Goal: Transaction & Acquisition: Purchase product/service

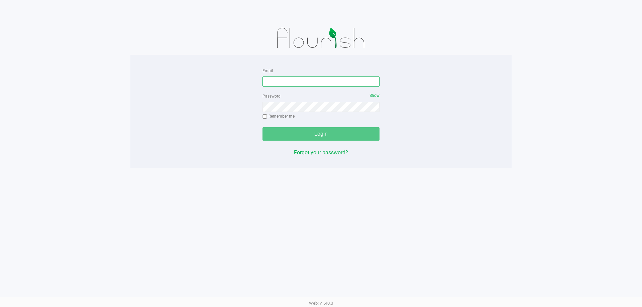
click at [291, 86] on input "Email" at bounding box center [320, 82] width 117 height 10
type input "rbarcomb@liveparallel.com"
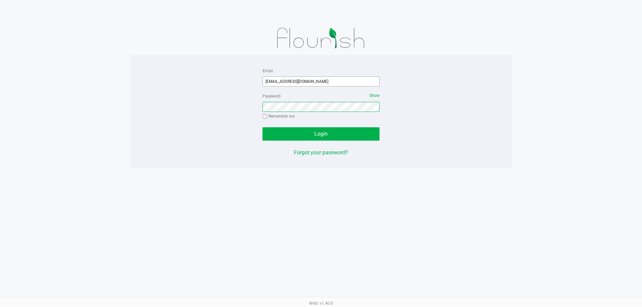
click at [262, 127] on button "Login" at bounding box center [320, 133] width 117 height 13
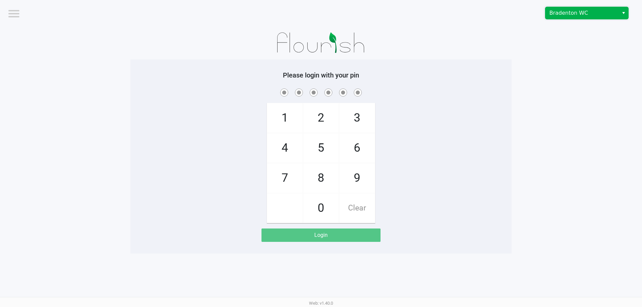
click at [570, 14] on span "Bradenton WC" at bounding box center [581, 13] width 65 height 8
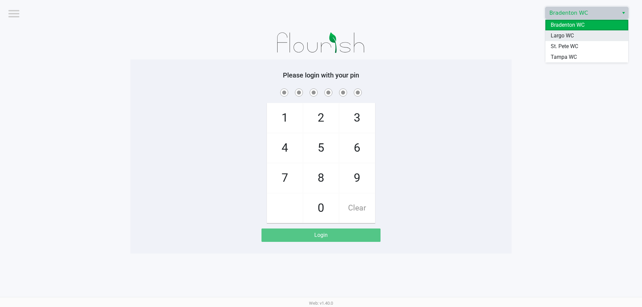
click at [564, 38] on span "Largo WC" at bounding box center [562, 36] width 23 height 8
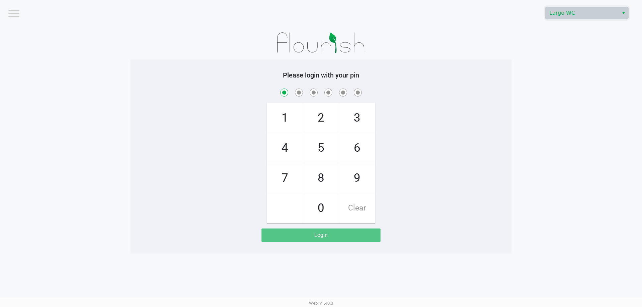
checkbox input "true"
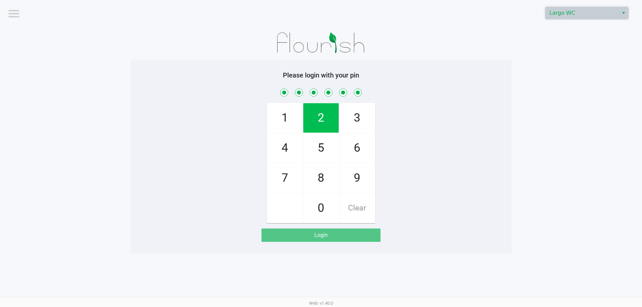
checkbox input "true"
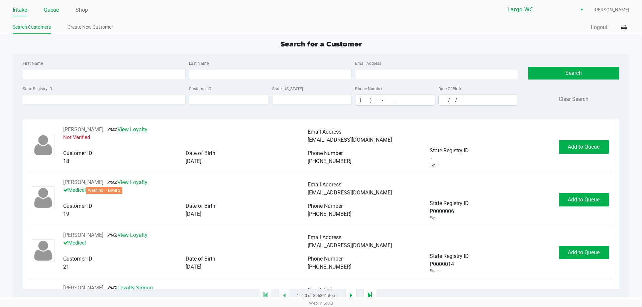
click at [51, 11] on link "Queue" at bounding box center [51, 9] width 15 height 9
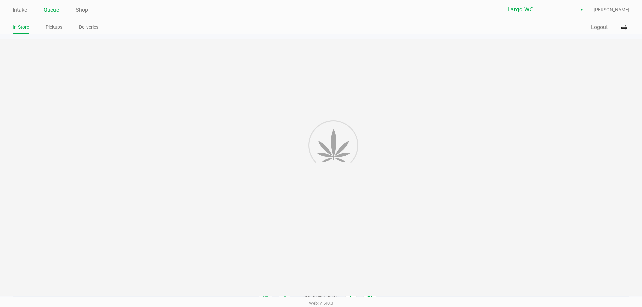
click at [49, 28] on link "Pickups" at bounding box center [54, 27] width 16 height 8
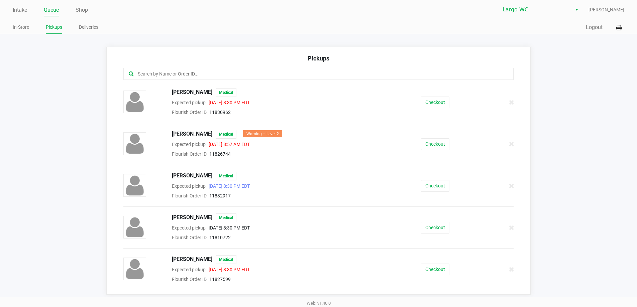
click at [44, 9] on link "Queue" at bounding box center [51, 9] width 15 height 9
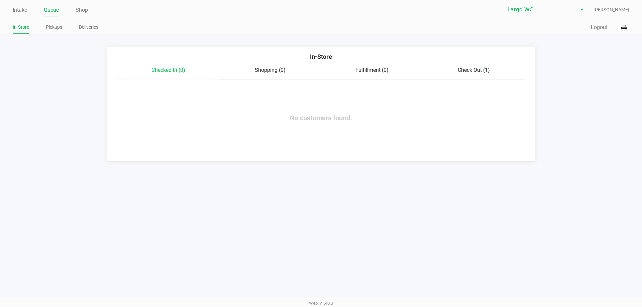
click at [466, 71] on span "Check Out (1)" at bounding box center [474, 70] width 32 height 6
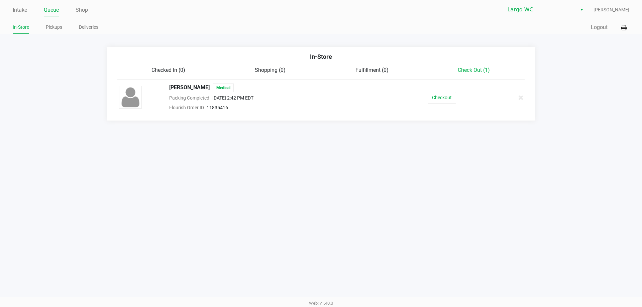
click at [439, 93] on button "Checkout" at bounding box center [442, 98] width 28 height 12
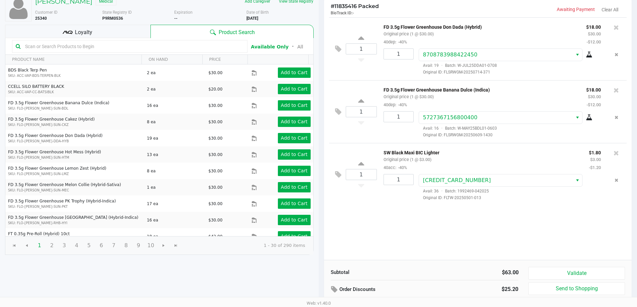
scroll to position [69, 0]
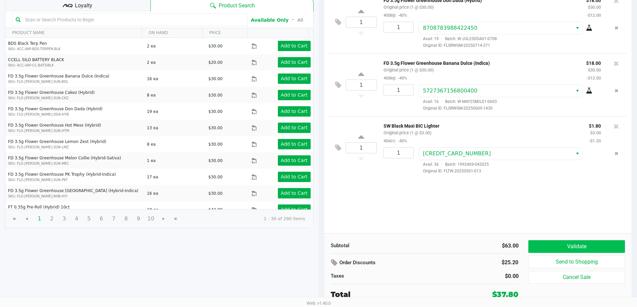
click at [572, 245] on button "Validate" at bounding box center [576, 246] width 96 height 13
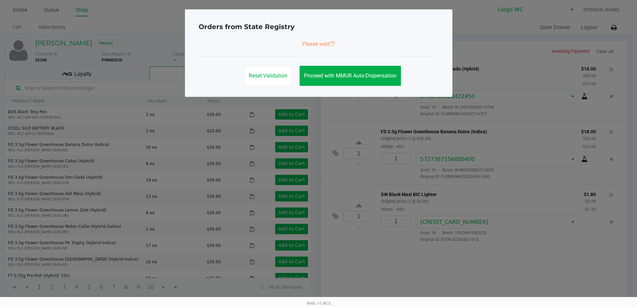
scroll to position [0, 0]
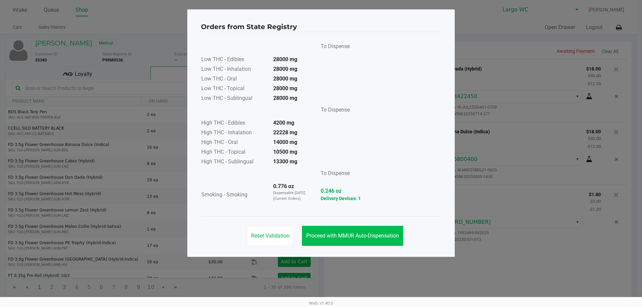
click at [367, 228] on button "Proceed with MMUR Auto-Dispensation" at bounding box center [352, 236] width 101 height 20
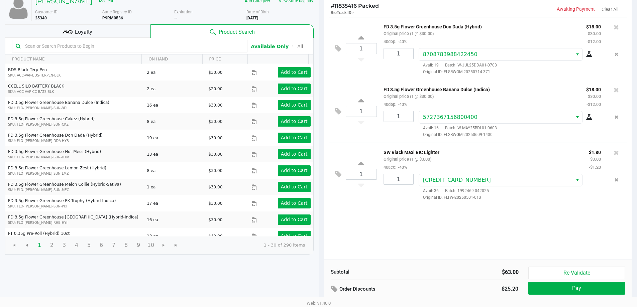
scroll to position [83, 0]
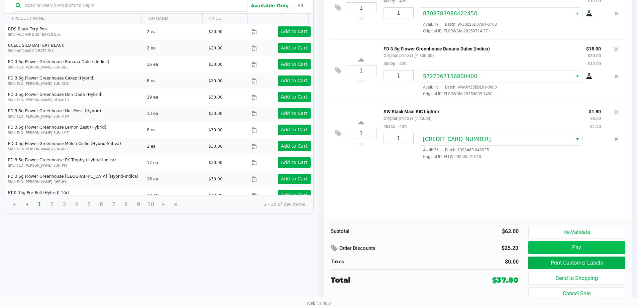
click at [555, 247] on button "Pay" at bounding box center [576, 247] width 96 height 13
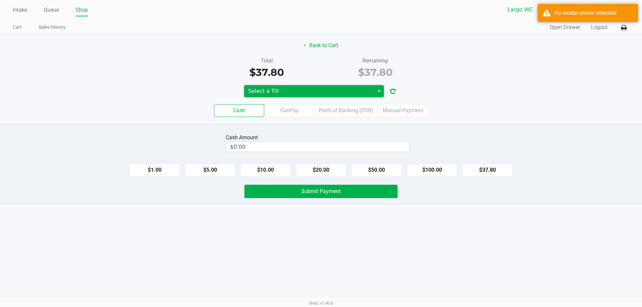
click at [314, 91] on span "Select a Till" at bounding box center [309, 91] width 122 height 8
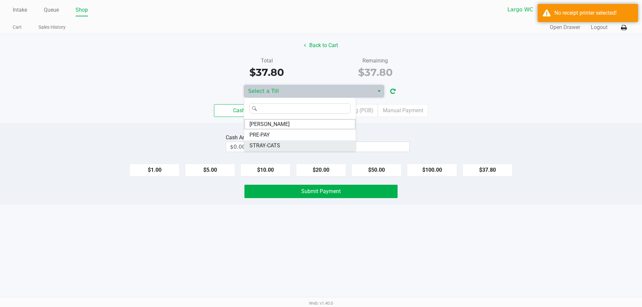
click at [288, 146] on li "STRAY-CATS" at bounding box center [300, 145] width 112 height 11
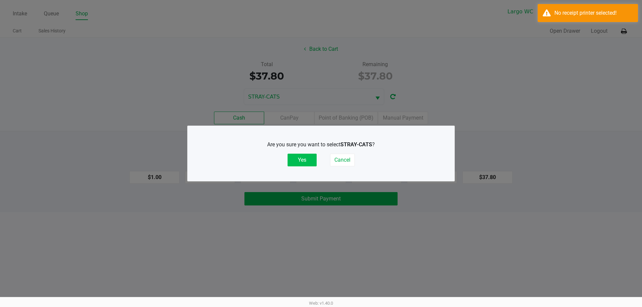
click at [304, 160] on button "Yes" at bounding box center [302, 160] width 29 height 13
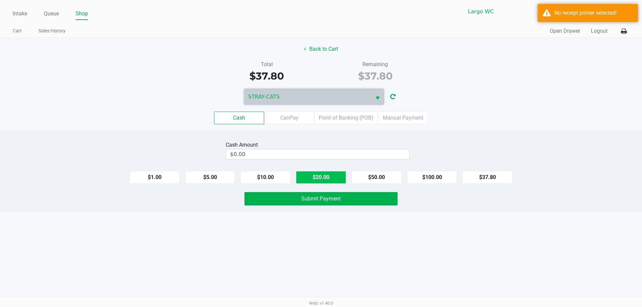
click at [327, 181] on button "$20.00" at bounding box center [321, 177] width 50 height 13
click at [329, 182] on button "$20.00" at bounding box center [321, 177] width 50 height 13
type input "$40.00"
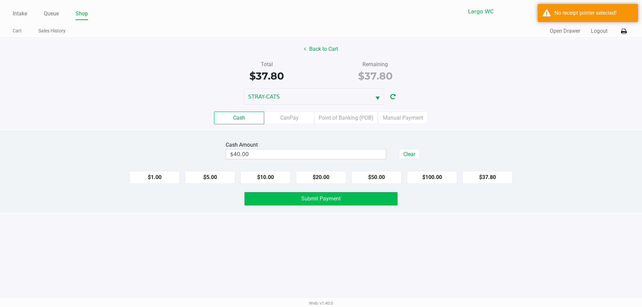
click at [328, 204] on button "Submit Payment" at bounding box center [320, 198] width 153 height 13
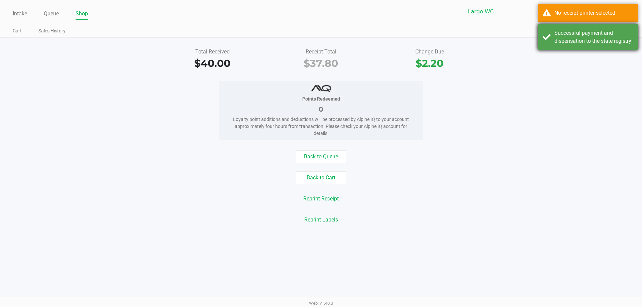
click at [590, 45] on div "Successful payment and dispensation to the state registry!" at bounding box center [593, 37] width 79 height 16
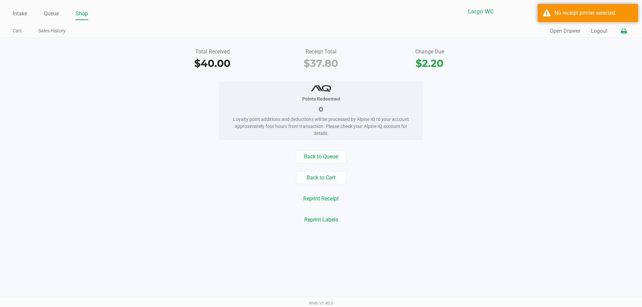
click at [624, 33] on icon at bounding box center [624, 31] width 6 height 5
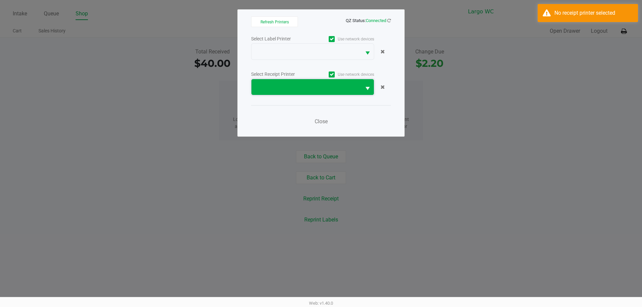
click at [324, 87] on span at bounding box center [306, 87] width 102 height 8
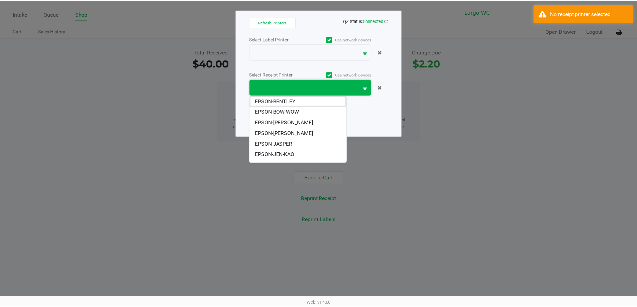
scroll to position [8, 0]
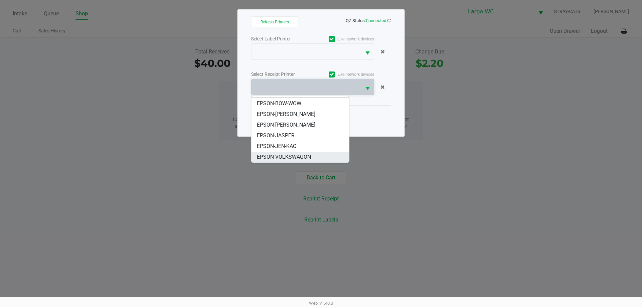
click at [298, 156] on span "EPSON-VOLKSWAGON" at bounding box center [284, 157] width 54 height 8
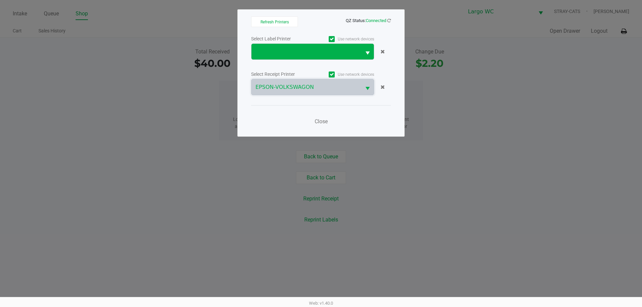
click at [314, 57] on span at bounding box center [306, 52] width 110 height 16
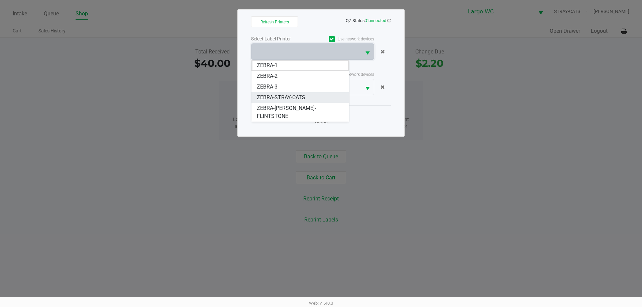
click at [285, 97] on span "ZEBRA-STRAY-CATS" at bounding box center [281, 98] width 48 height 8
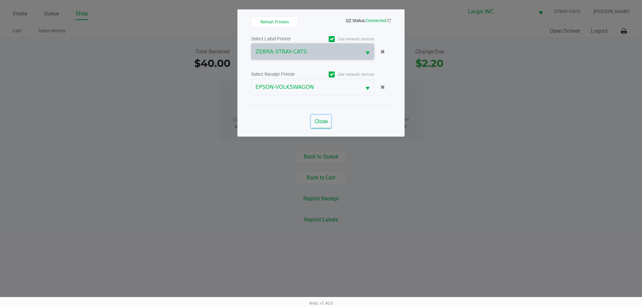
click at [318, 121] on span "Close" at bounding box center [321, 121] width 13 height 6
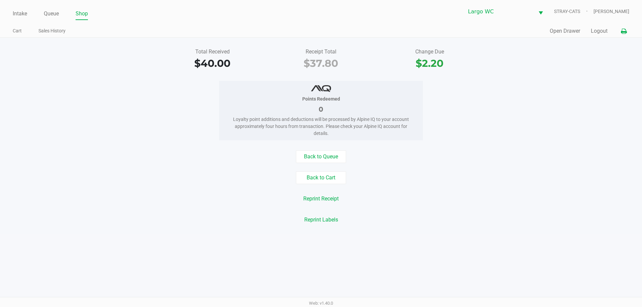
click at [320, 199] on button "Reprint Receipt" at bounding box center [321, 199] width 44 height 13
click at [559, 28] on button "Open Drawer" at bounding box center [565, 31] width 30 height 8
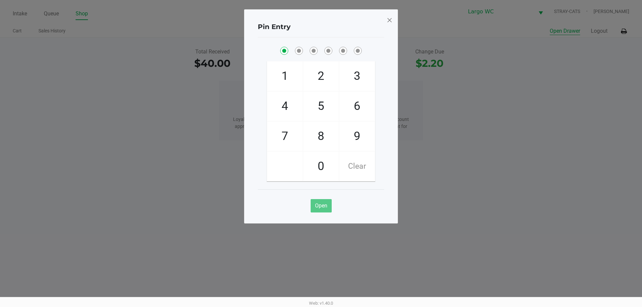
checkbox input "true"
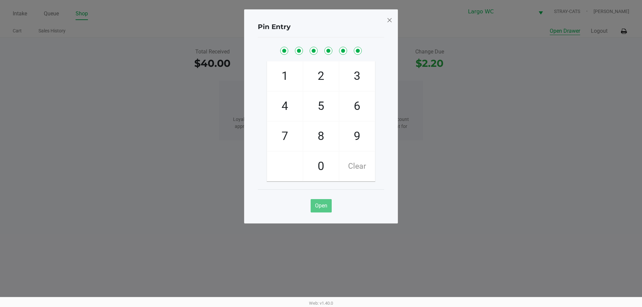
checkbox input "true"
click at [386, 22] on span at bounding box center [389, 20] width 6 height 11
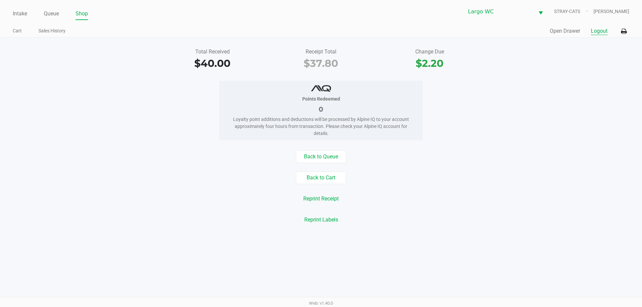
click at [594, 33] on button "Logout" at bounding box center [599, 31] width 17 height 8
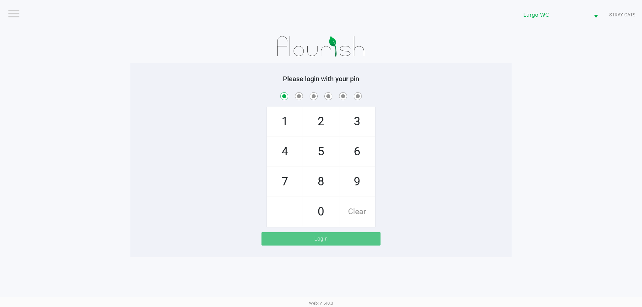
checkbox input "true"
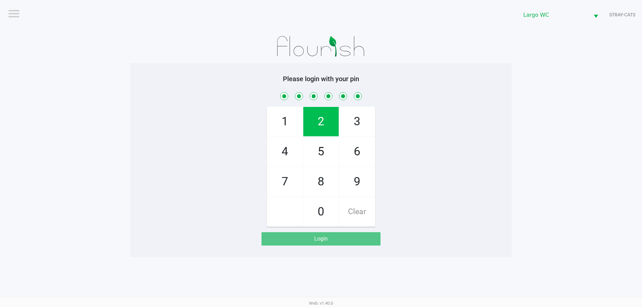
checkbox input "true"
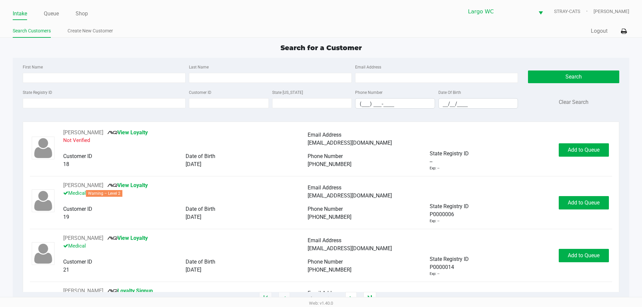
click at [93, 83] on div "First Name Last Name Email Address" at bounding box center [270, 75] width 498 height 25
click at [94, 80] on input "First Name" at bounding box center [104, 78] width 163 height 10
type input "cassandra"
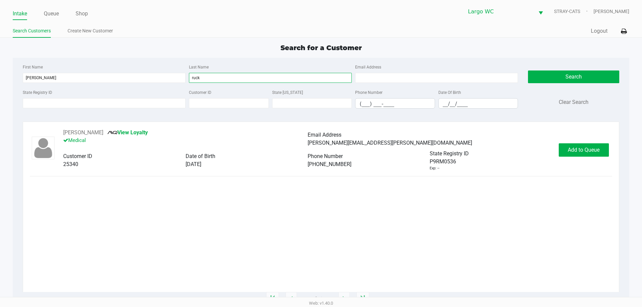
type input "ruck"
click at [133, 136] on div "Cassandra Ruck View Loyalty Medical" at bounding box center [185, 139] width 244 height 21
click at [133, 133] on link "View Loyalty" at bounding box center [127, 132] width 40 height 6
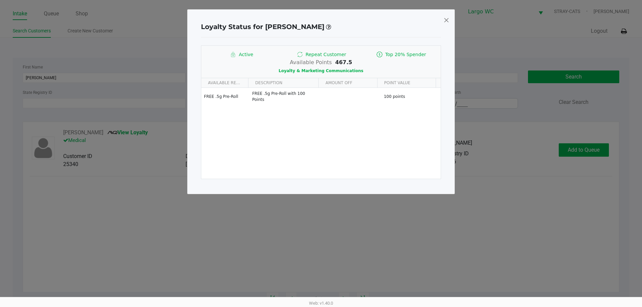
drag, startPoint x: 337, startPoint y: 64, endPoint x: 352, endPoint y: 63, distance: 15.1
click at [352, 63] on div "Available Points 467.5 Loyalty & Marketing Communications" at bounding box center [320, 67] width 239 height 16
click at [361, 65] on div "Available Points 467.5 Loyalty & Marketing Communications" at bounding box center [320, 67] width 239 height 16
click at [448, 20] on span at bounding box center [446, 20] width 6 height 11
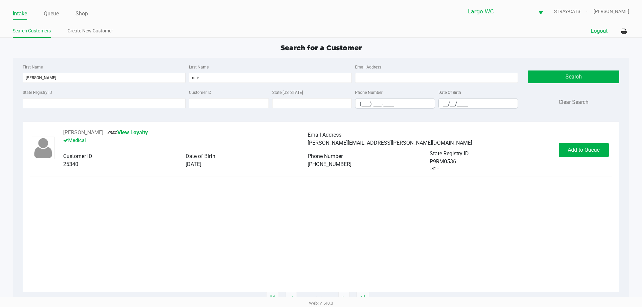
click at [596, 33] on button "Logout" at bounding box center [599, 31] width 17 height 8
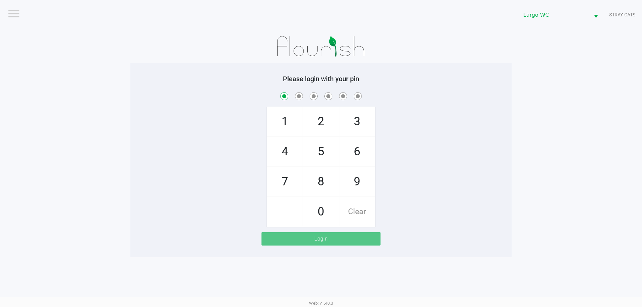
checkbox input "true"
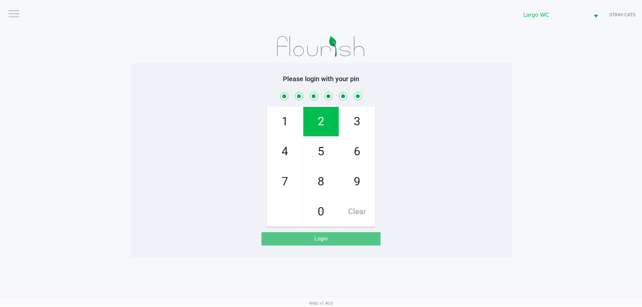
checkbox input "true"
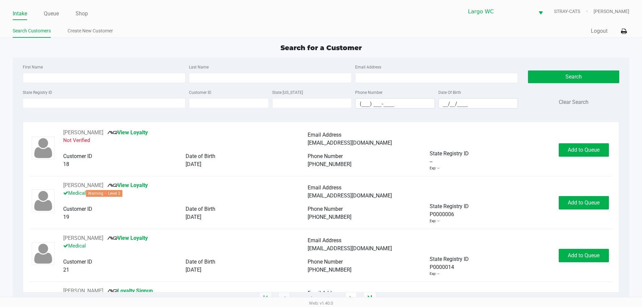
click at [53, 16] on link "Queue" at bounding box center [51, 13] width 15 height 9
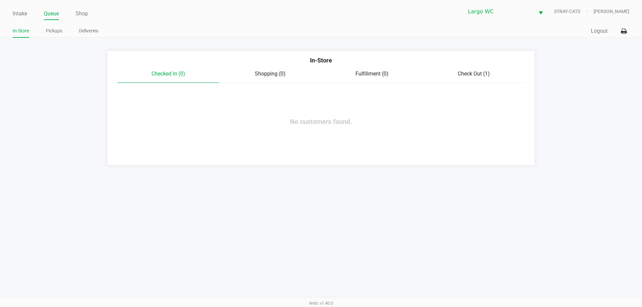
click at [468, 74] on span "Check Out (1)" at bounding box center [474, 74] width 32 height 6
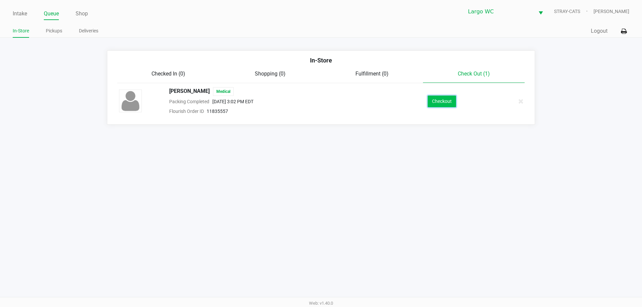
click at [436, 101] on button "Checkout" at bounding box center [442, 102] width 28 height 12
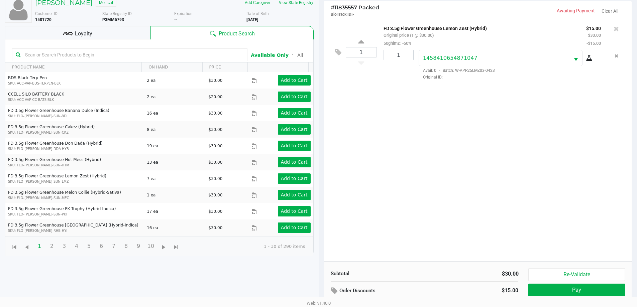
scroll to position [87, 0]
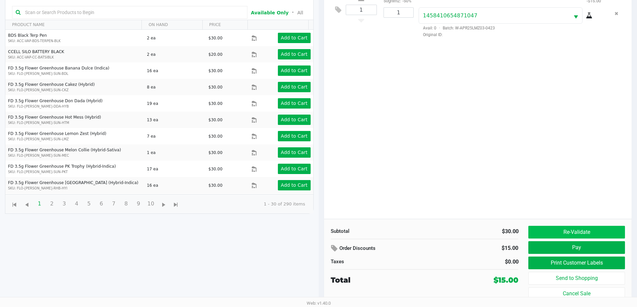
click at [568, 231] on button "Re-Validate" at bounding box center [576, 232] width 96 height 13
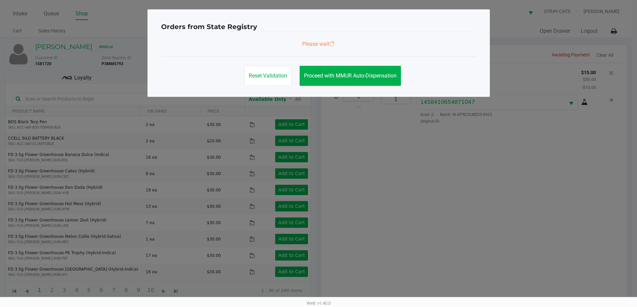
scroll to position [0, 0]
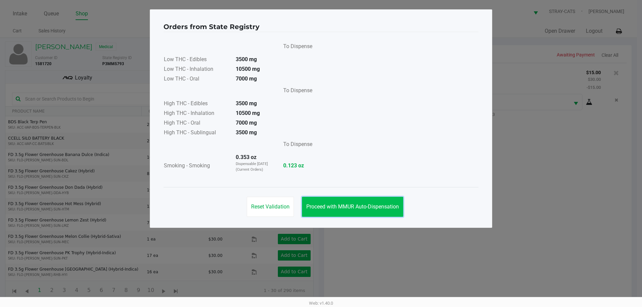
click at [370, 202] on button "Proceed with MMUR Auto-Dispensation" at bounding box center [352, 207] width 101 height 20
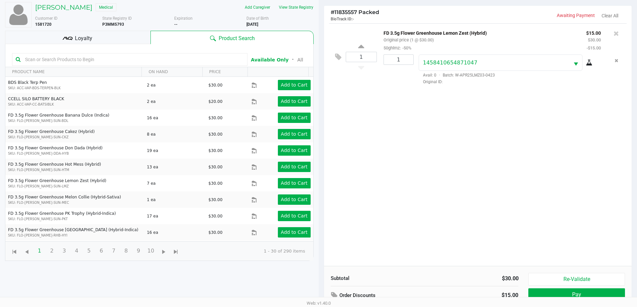
scroll to position [87, 0]
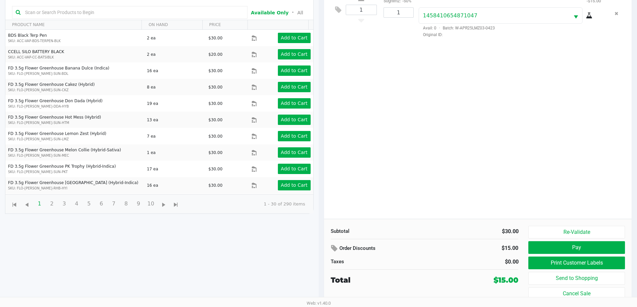
click at [553, 259] on button "Print Customer Labels" at bounding box center [576, 263] width 96 height 13
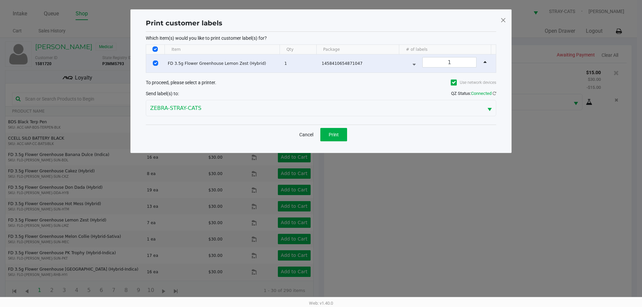
click at [303, 129] on button "Cancel" at bounding box center [306, 134] width 23 height 13
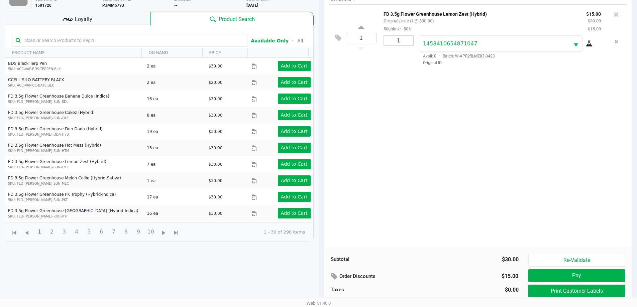
scroll to position [87, 0]
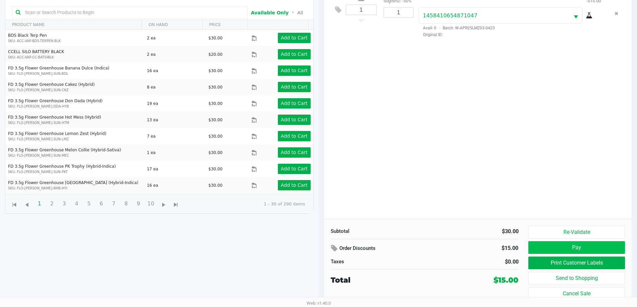
click at [547, 248] on button "Pay" at bounding box center [576, 247] width 96 height 13
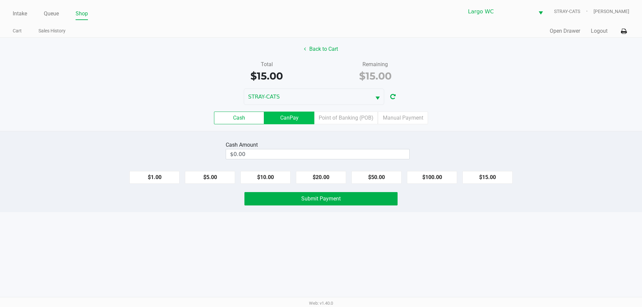
click at [292, 118] on label "CanPay" at bounding box center [289, 118] width 50 height 13
click at [0, 0] on 2 "CanPay" at bounding box center [0, 0] width 0 height 0
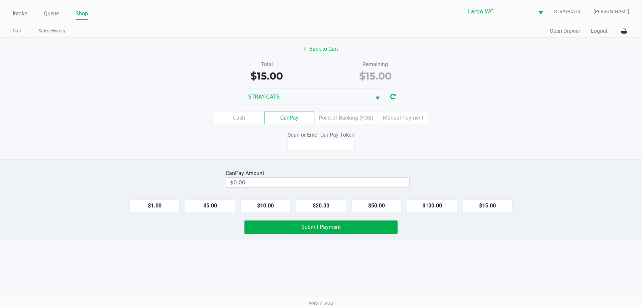
click at [498, 212] on button "$15.00" at bounding box center [487, 206] width 50 height 13
type input "$15.00"
click at [339, 146] on input at bounding box center [321, 144] width 67 height 10
type input "X8387124X"
click at [346, 231] on button "Submit Payment" at bounding box center [320, 227] width 153 height 13
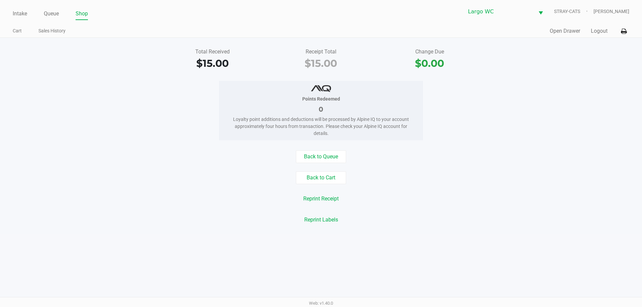
click at [604, 42] on div "Total Received $15.00 Receipt Total $15.00 Change Due $0.00 Points Redeemed 0 L…" at bounding box center [321, 136] width 642 height 197
click at [601, 28] on button "Logout" at bounding box center [599, 31] width 17 height 8
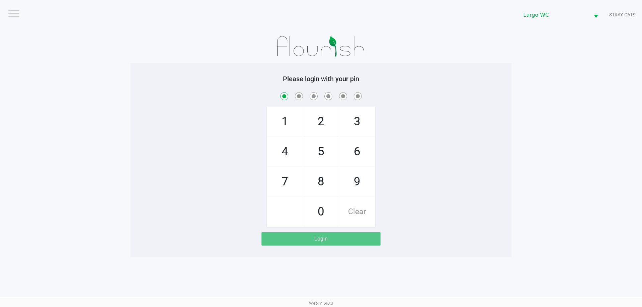
checkbox input "true"
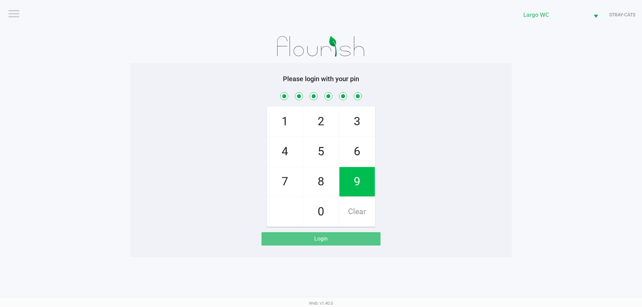
checkbox input "true"
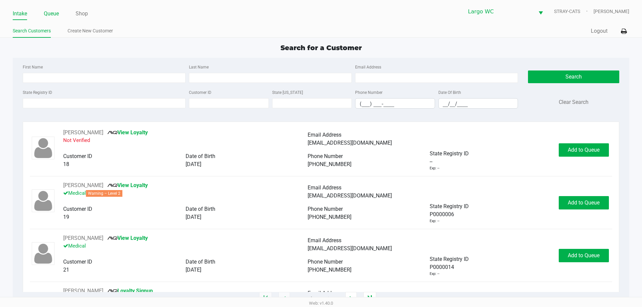
click at [55, 13] on link "Queue" at bounding box center [51, 13] width 15 height 9
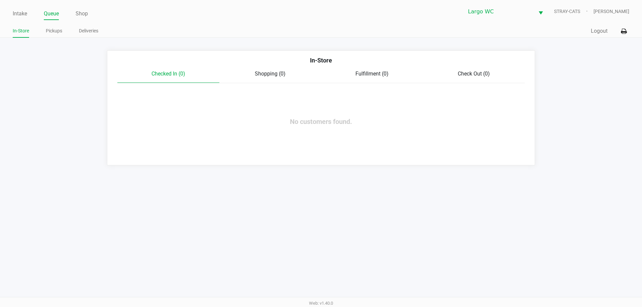
click at [53, 29] on link "Pickups" at bounding box center [54, 31] width 16 height 8
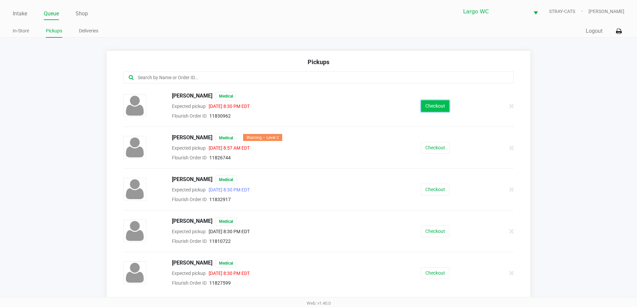
click at [434, 107] on button "Checkout" at bounding box center [435, 106] width 28 height 12
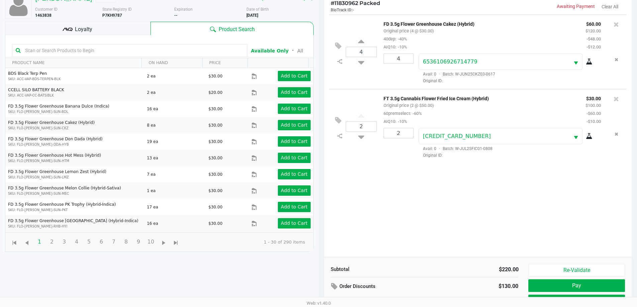
scroll to position [72, 0]
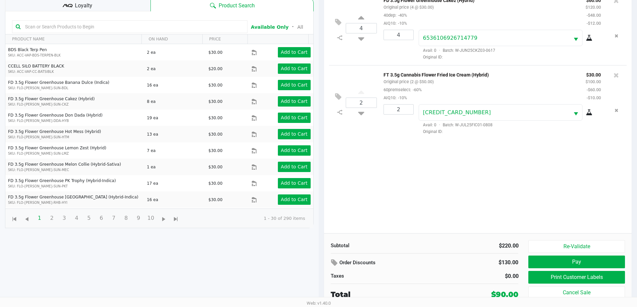
click at [600, 243] on button "Re-Validate" at bounding box center [576, 246] width 96 height 13
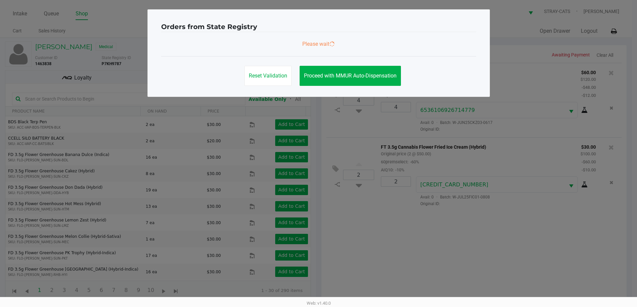
scroll to position [0, 0]
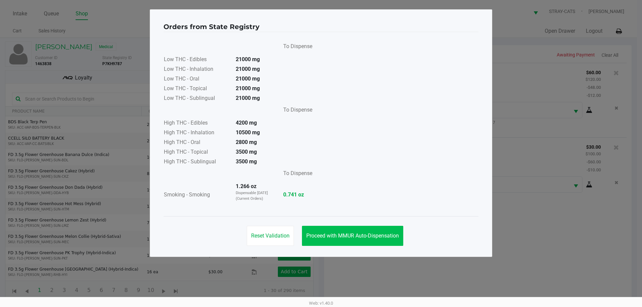
click at [379, 235] on span "Proceed with MMUR Auto-Dispensation" at bounding box center [352, 236] width 93 height 6
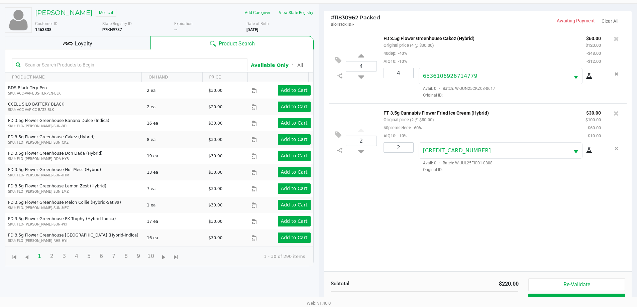
scroll to position [72, 0]
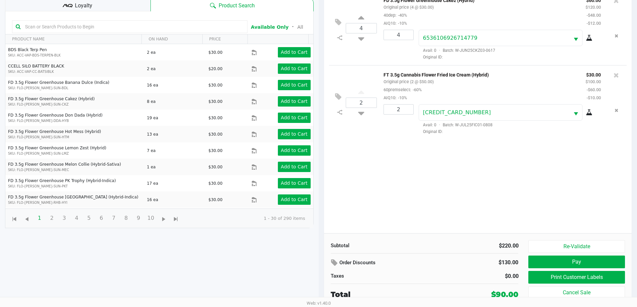
click at [561, 266] on button "Pay" at bounding box center [576, 262] width 96 height 13
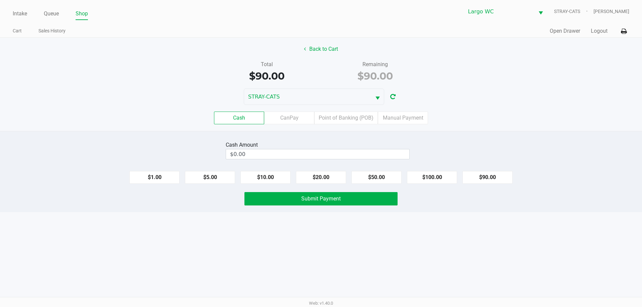
click at [344, 118] on label "Point of Banking (POB)" at bounding box center [346, 118] width 64 height 13
click at [0, 0] on 7 "Point of Banking (POB)" at bounding box center [0, 0] width 0 height 0
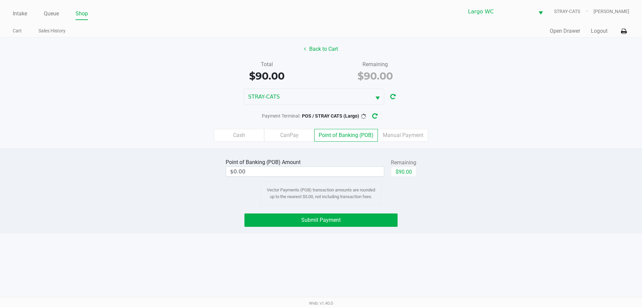
click at [401, 171] on button "$90.00" at bounding box center [403, 172] width 25 height 10
type input "$90.00"
click at [312, 219] on span "Submit Payment" at bounding box center [320, 220] width 39 height 6
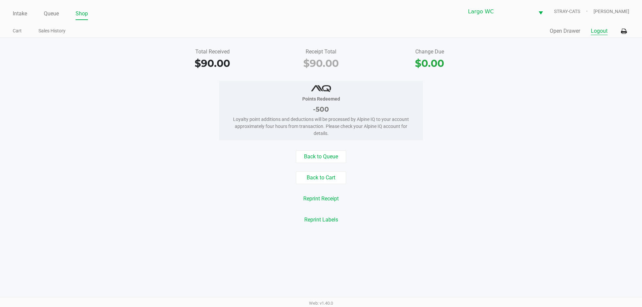
click at [605, 29] on button "Logout" at bounding box center [599, 31] width 17 height 8
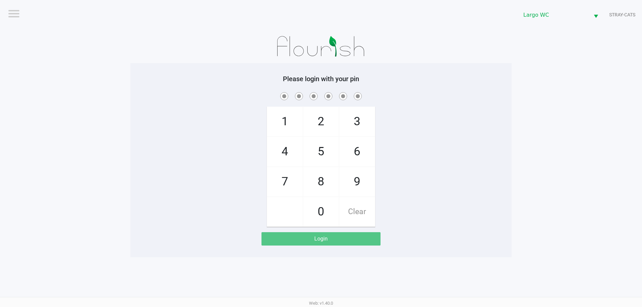
click at [290, 180] on span "7" at bounding box center [284, 181] width 35 height 29
checkbox input "true"
click at [315, 186] on span "8" at bounding box center [320, 181] width 35 height 29
checkbox input "true"
click at [320, 178] on span "8" at bounding box center [320, 181] width 35 height 29
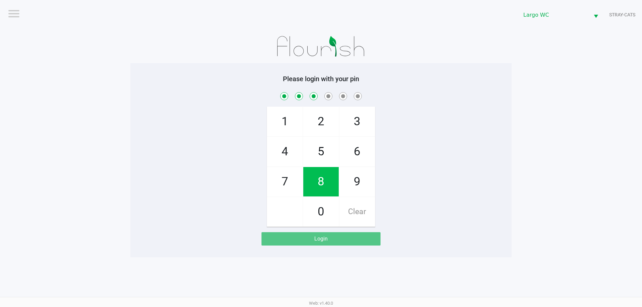
checkbox input "true"
click at [323, 125] on span "2" at bounding box center [320, 121] width 35 height 29
checkbox input "true"
click at [357, 165] on span "6" at bounding box center [356, 151] width 35 height 29
checkbox input "true"
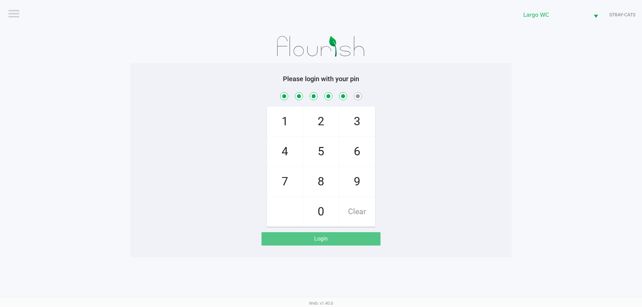
click at [355, 209] on span "Clear" at bounding box center [356, 211] width 35 height 29
checkbox input "false"
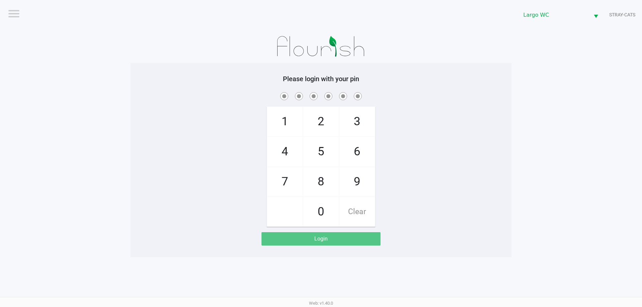
checkbox input "false"
click at [283, 181] on span "7" at bounding box center [284, 181] width 35 height 29
checkbox input "true"
click at [317, 185] on span "8" at bounding box center [320, 181] width 35 height 29
checkbox input "true"
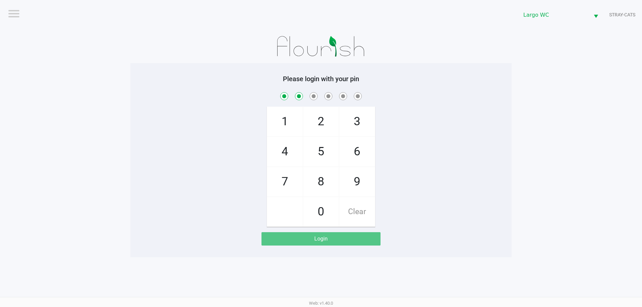
click at [314, 184] on span "8" at bounding box center [320, 181] width 35 height 29
checkbox input "true"
click at [316, 122] on span "2" at bounding box center [320, 121] width 35 height 29
checkbox input "true"
click at [356, 172] on span "9" at bounding box center [356, 181] width 35 height 29
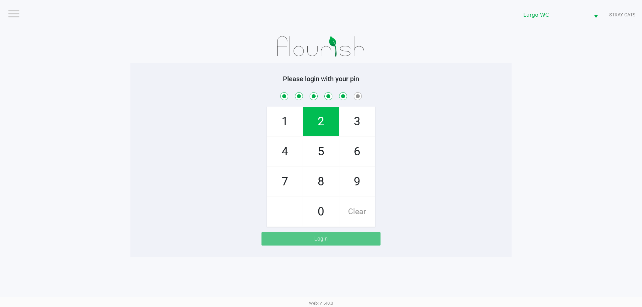
checkbox input "true"
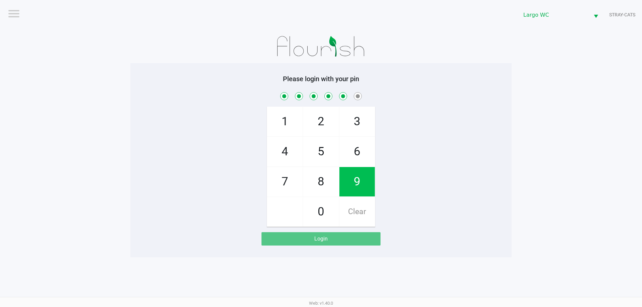
click at [325, 179] on span "8" at bounding box center [320, 181] width 35 height 29
checkbox input "true"
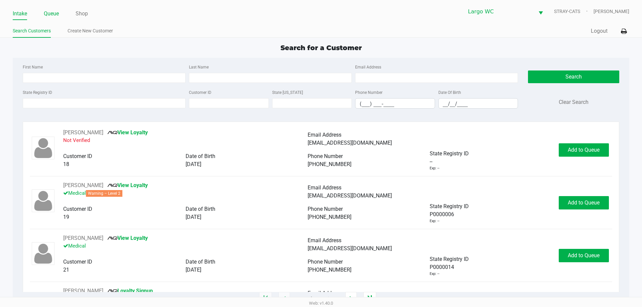
click at [49, 11] on link "Queue" at bounding box center [51, 13] width 15 height 9
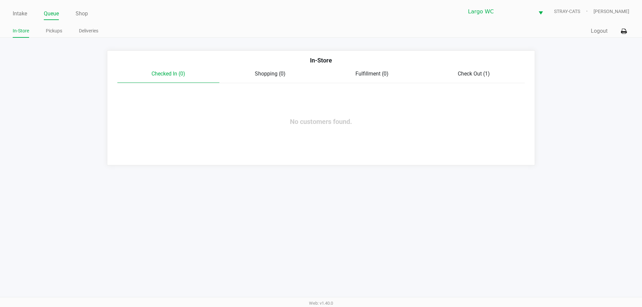
click at [462, 75] on span "Check Out (1)" at bounding box center [474, 74] width 32 height 6
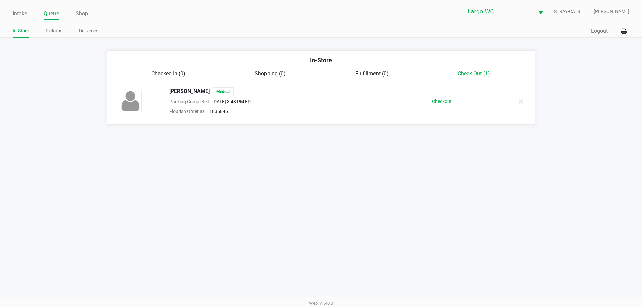
click at [445, 104] on button "Checkout" at bounding box center [442, 102] width 28 height 12
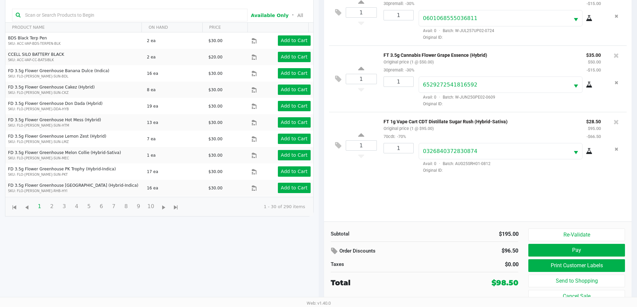
scroll to position [87, 0]
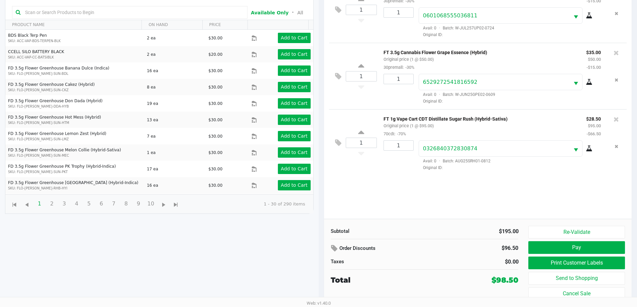
click at [563, 228] on button "Re-Validate" at bounding box center [576, 232] width 96 height 13
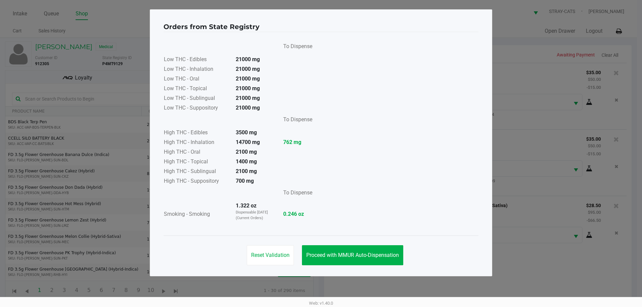
click at [366, 251] on button "Proceed with MMUR Auto-Dispensation" at bounding box center [352, 255] width 101 height 20
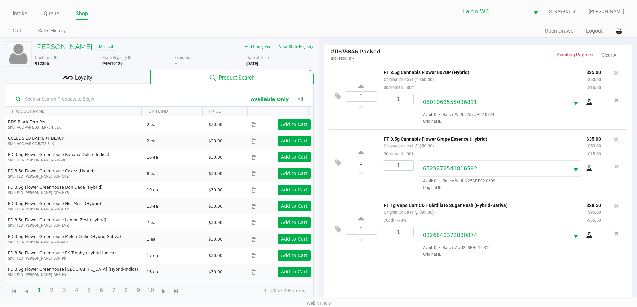
click at [135, 73] on div "Loyalty" at bounding box center [77, 76] width 145 height 13
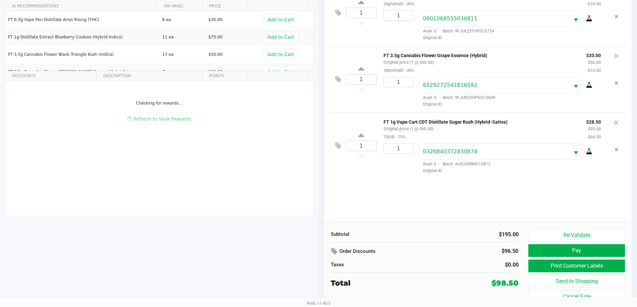
scroll to position [87, 0]
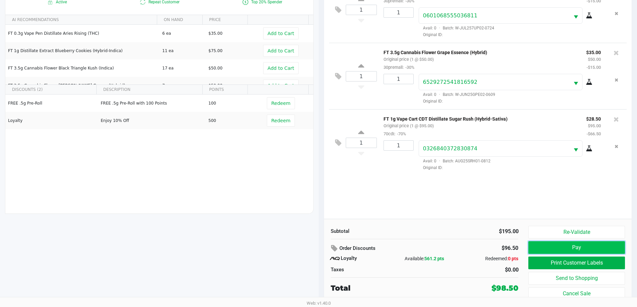
click at [554, 247] on button "Pay" at bounding box center [576, 247] width 96 height 13
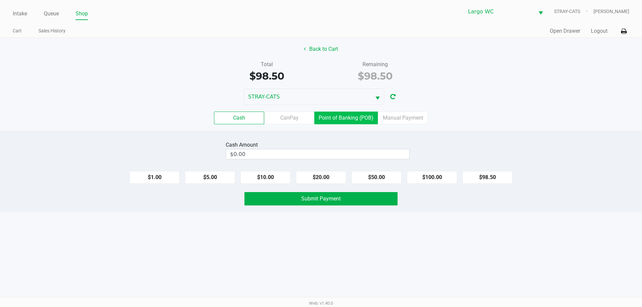
click at [362, 122] on label "Point of Banking (POB)" at bounding box center [346, 118] width 64 height 13
click at [0, 0] on 7 "Point of Banking (POB)" at bounding box center [0, 0] width 0 height 0
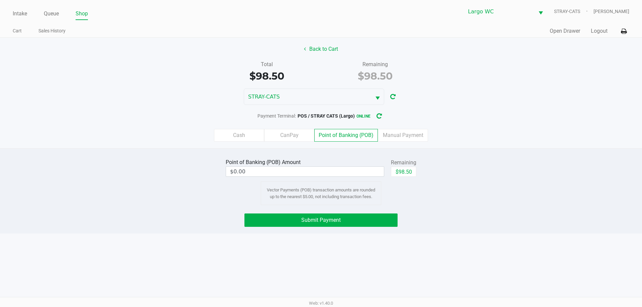
click at [406, 172] on button "$98.50" at bounding box center [403, 172] width 25 height 10
type input "$98.50"
click at [332, 226] on button "Submit Payment" at bounding box center [320, 220] width 153 height 13
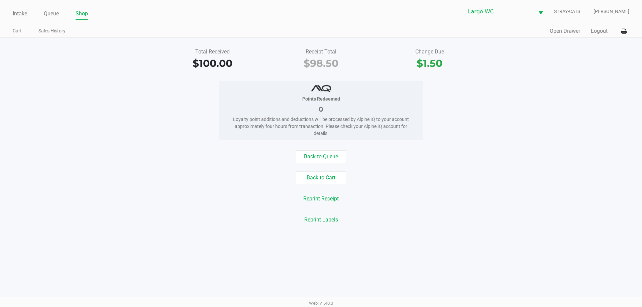
click at [599, 30] on button "Logout" at bounding box center [599, 31] width 17 height 8
